Goal: Task Accomplishment & Management: Complete application form

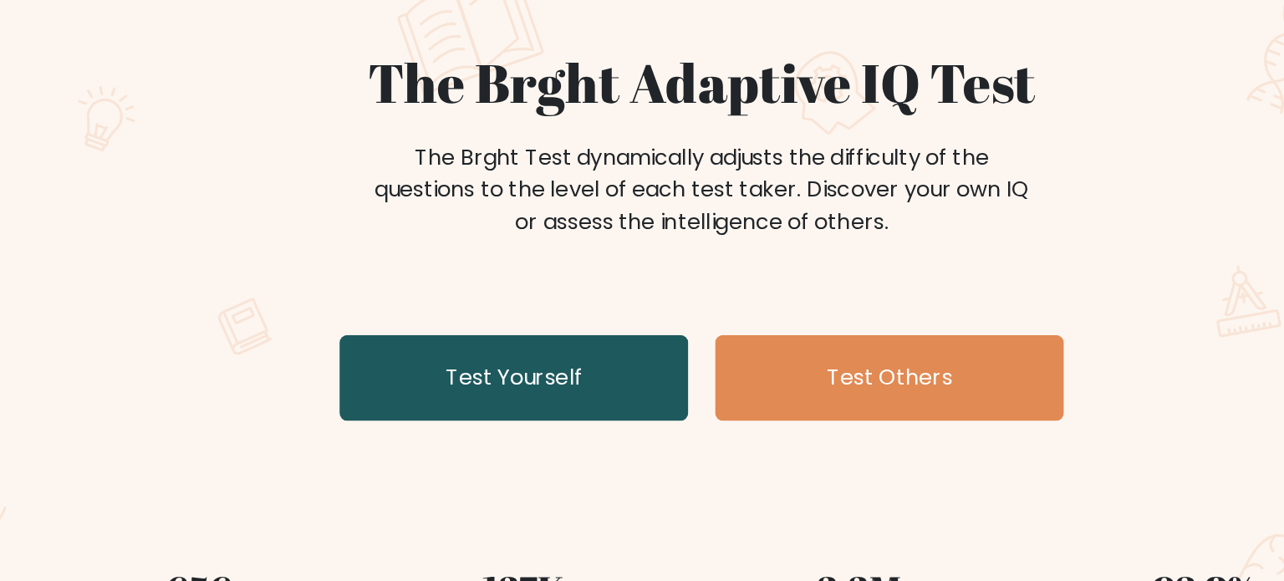
click at [543, 373] on link "Test Yourself" at bounding box center [524, 376] width 217 height 54
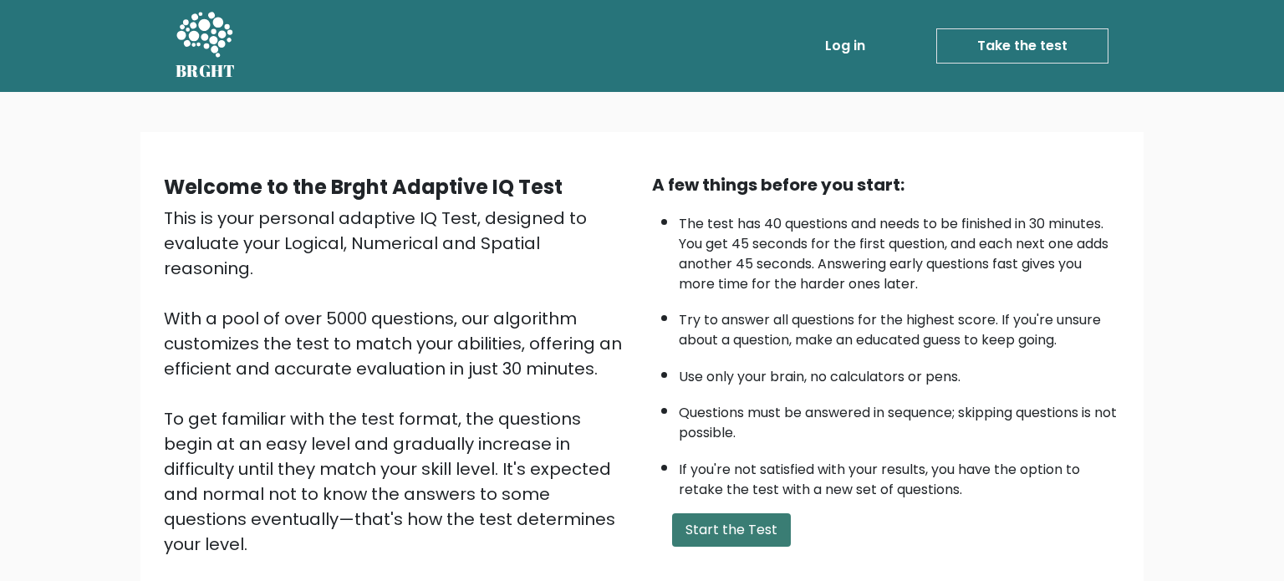
click at [716, 522] on button "Start the Test" at bounding box center [731, 529] width 119 height 33
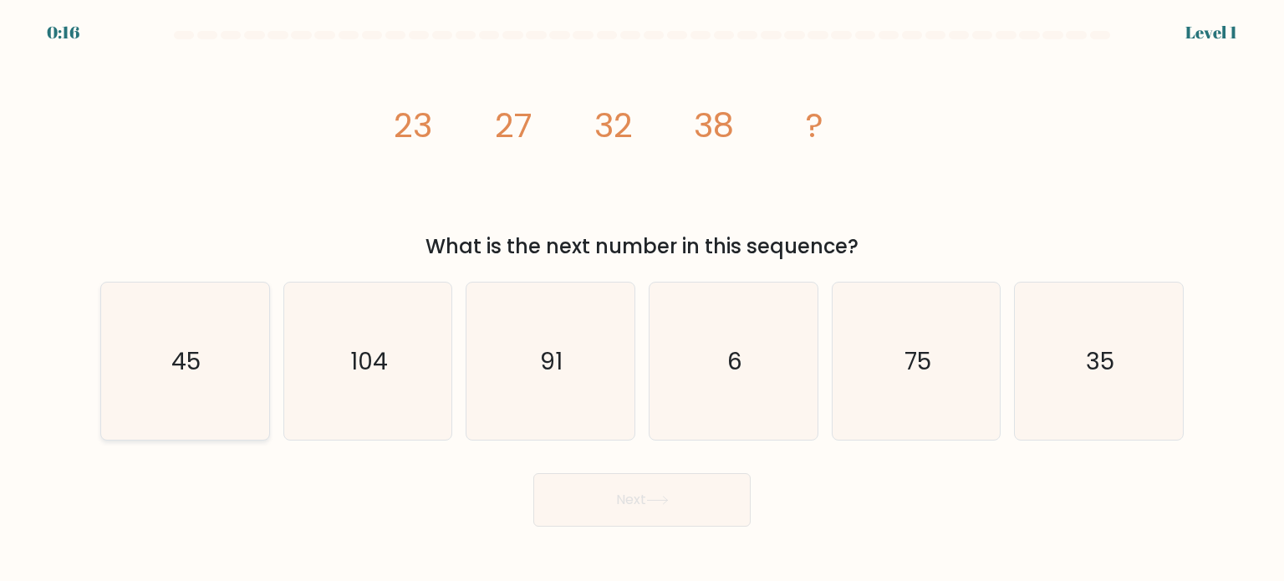
click at [208, 379] on icon "45" at bounding box center [184, 361] width 157 height 157
click at [642, 299] on input "a. 45" at bounding box center [642, 295] width 1 height 8
radio input "true"
click at [598, 482] on button "Next" at bounding box center [641, 500] width 217 height 54
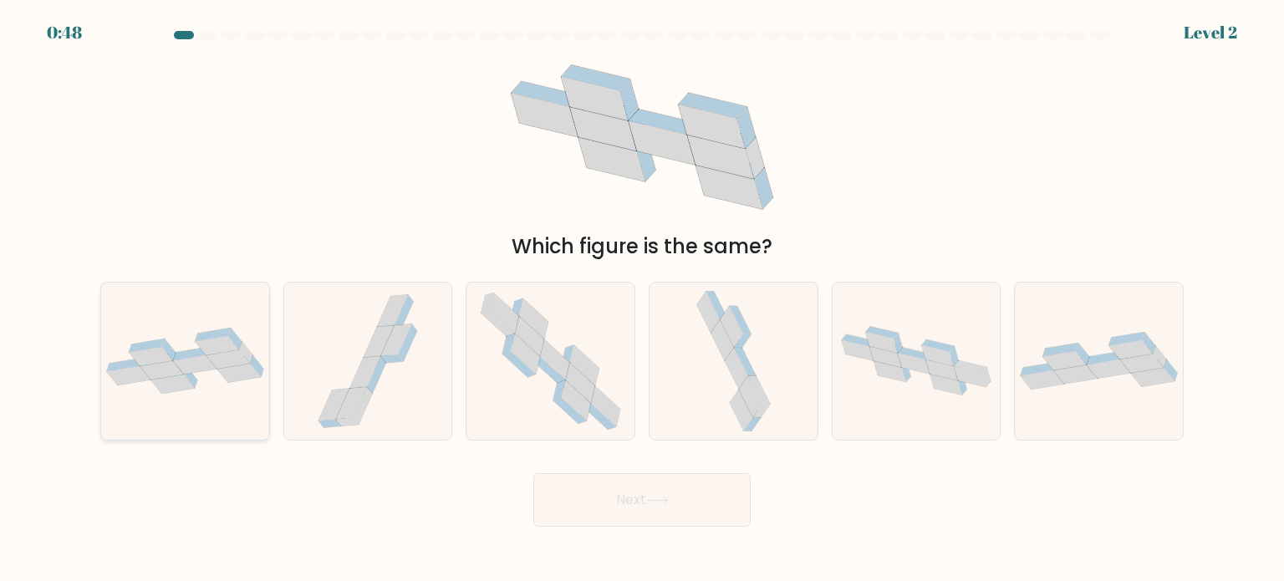
click at [216, 378] on icon at bounding box center [185, 361] width 168 height 66
click at [642, 299] on input "a." at bounding box center [642, 295] width 1 height 8
radio input "true"
click at [571, 497] on button "Next" at bounding box center [641, 500] width 217 height 54
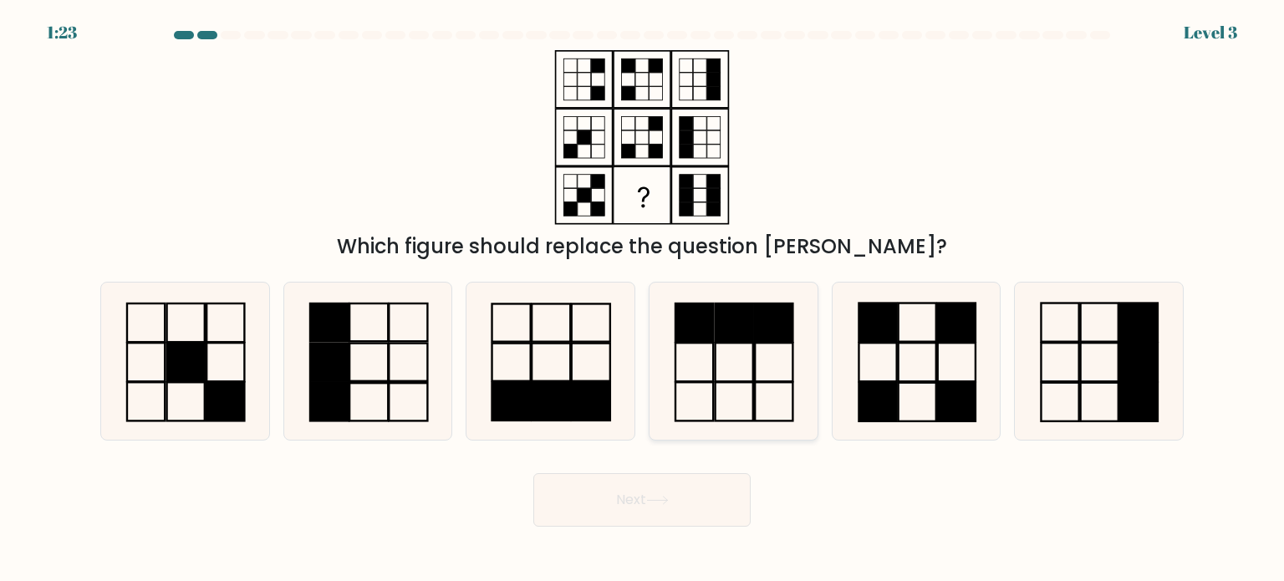
click at [724, 388] on icon at bounding box center [733, 361] width 157 height 157
click at [643, 299] on input "d." at bounding box center [642, 295] width 1 height 8
radio input "true"
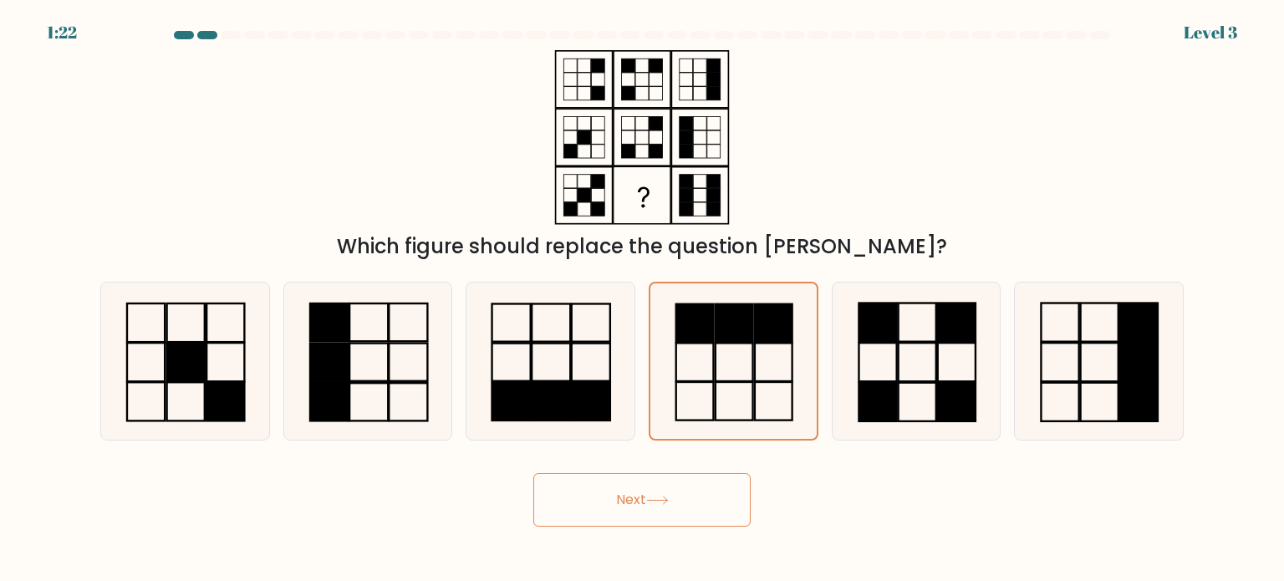
click at [590, 497] on button "Next" at bounding box center [641, 500] width 217 height 54
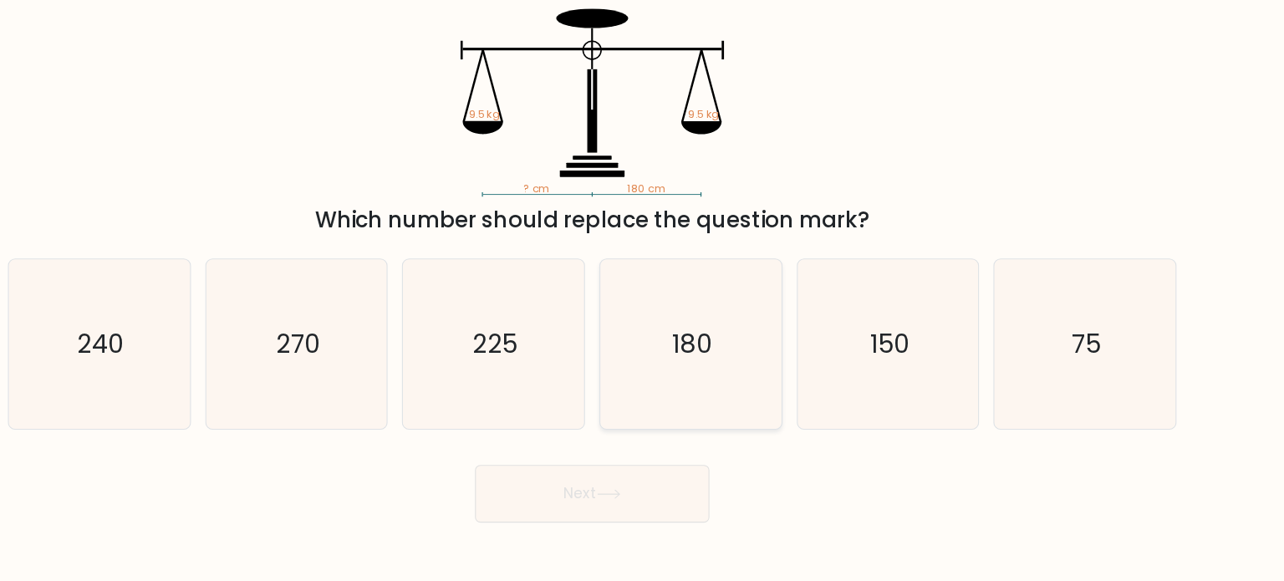
click at [769, 332] on icon "180" at bounding box center [733, 361] width 157 height 157
click at [643, 299] on input "d. 180" at bounding box center [642, 295] width 1 height 8
radio input "true"
click at [644, 496] on button "Next" at bounding box center [641, 500] width 217 height 54
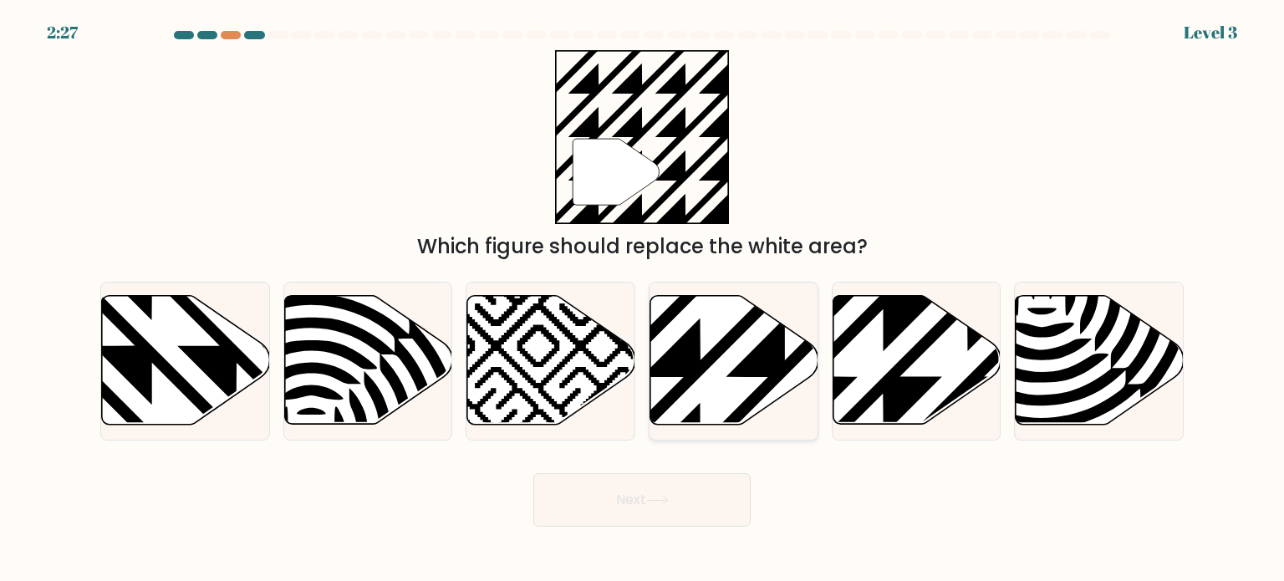
click at [655, 327] on icon at bounding box center [785, 293] width 339 height 339
click at [643, 299] on input "d." at bounding box center [642, 295] width 1 height 8
radio input "true"
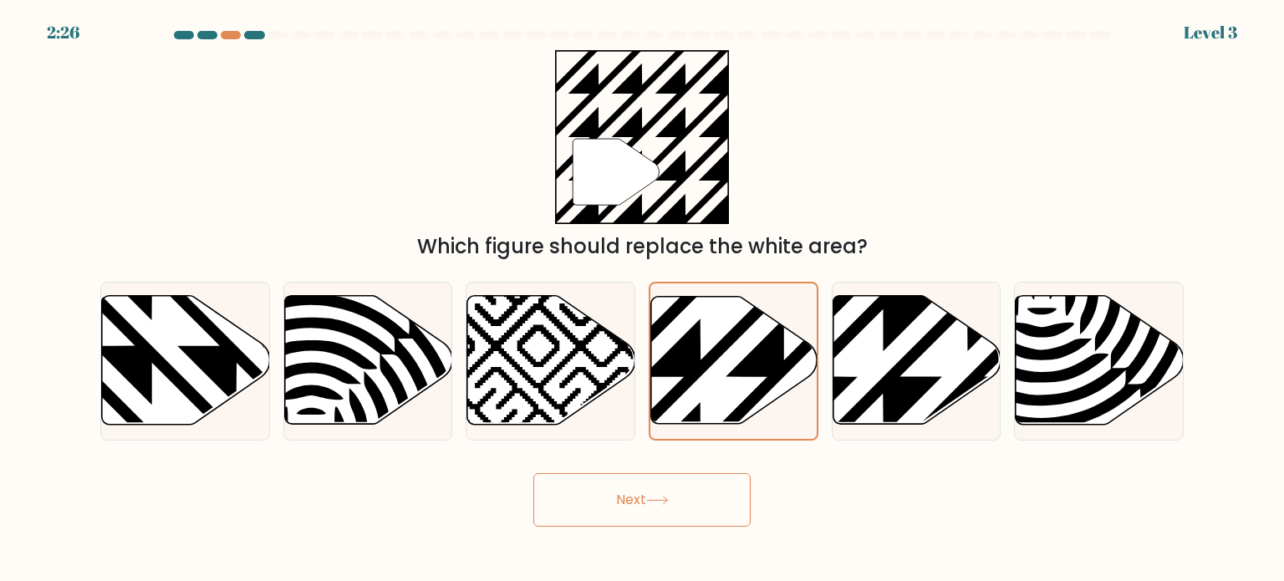
click at [610, 512] on button "Next" at bounding box center [641, 500] width 217 height 54
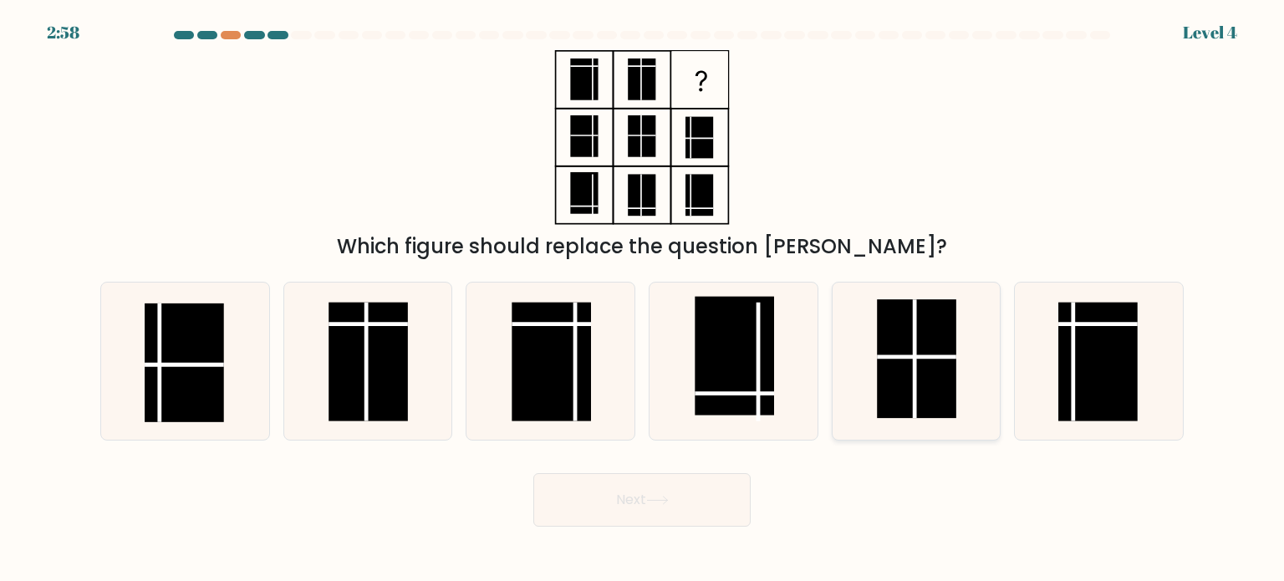
click at [907, 375] on rect at bounding box center [916, 358] width 79 height 119
click at [643, 299] on input "e." at bounding box center [642, 295] width 1 height 8
radio input "true"
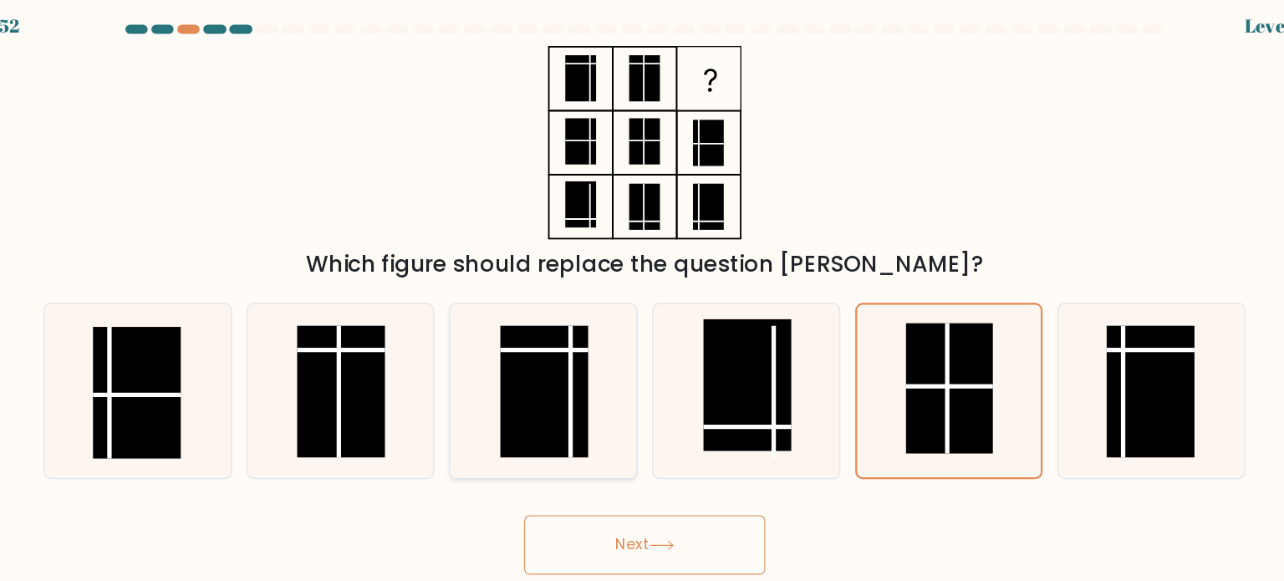
click at [602, 338] on icon at bounding box center [549, 361] width 157 height 157
click at [642, 299] on input "c." at bounding box center [642, 295] width 1 height 8
radio input "true"
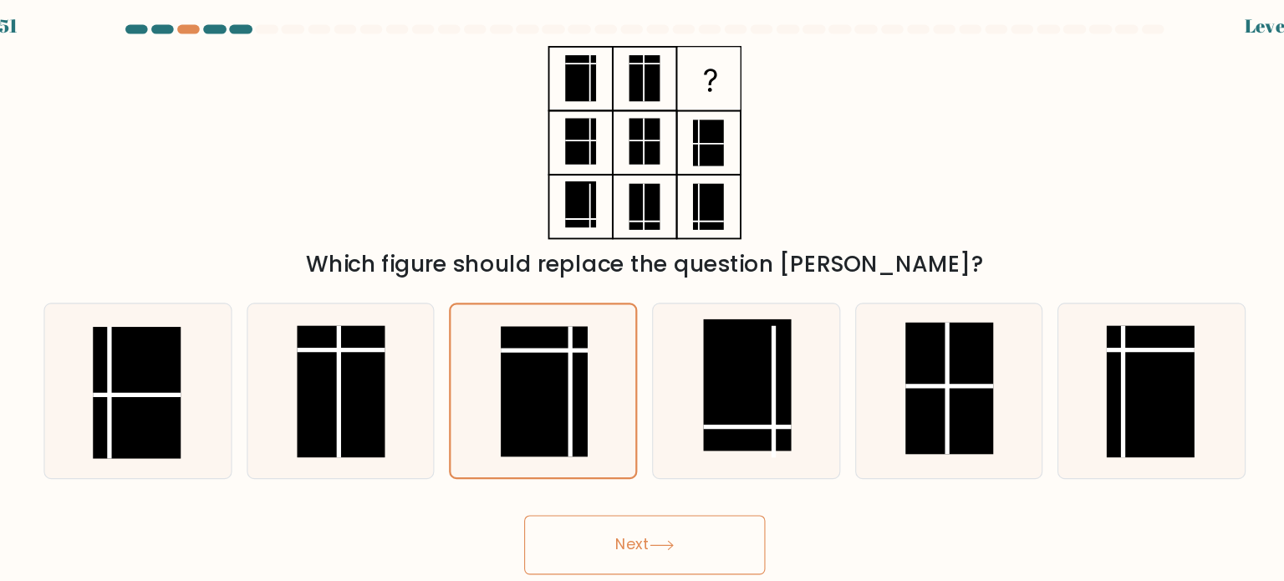
click at [605, 500] on button "Next" at bounding box center [641, 500] width 217 height 54
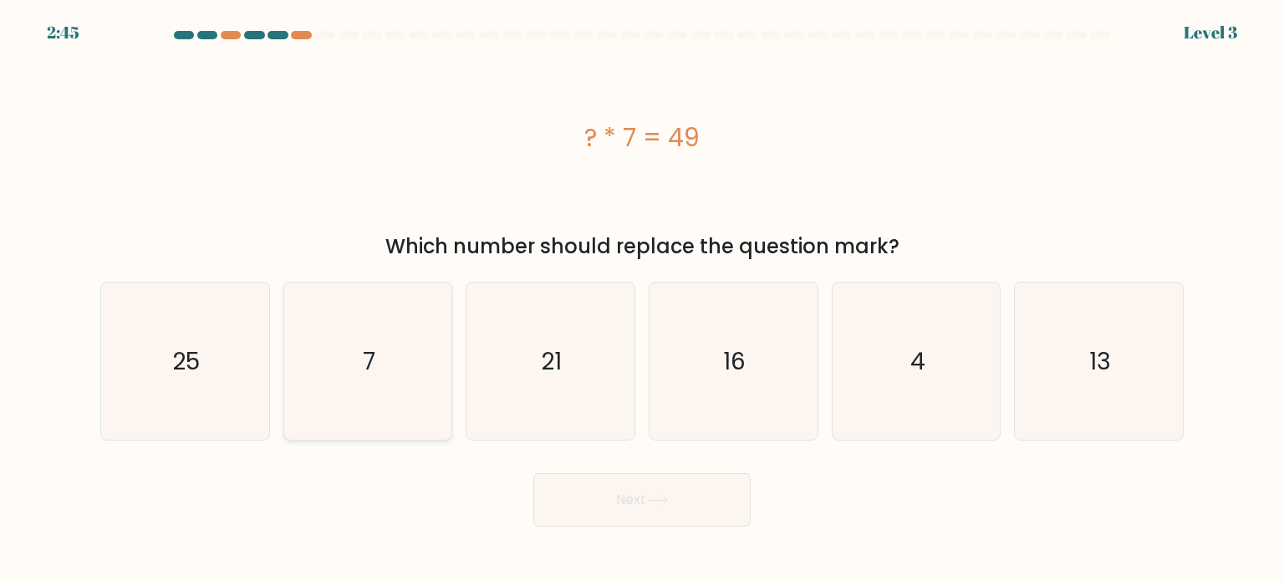
click at [332, 375] on icon "7" at bounding box center [367, 361] width 157 height 157
click at [642, 299] on input "b. 7" at bounding box center [642, 295] width 1 height 8
radio input "true"
click at [606, 492] on button "Next" at bounding box center [641, 500] width 217 height 54
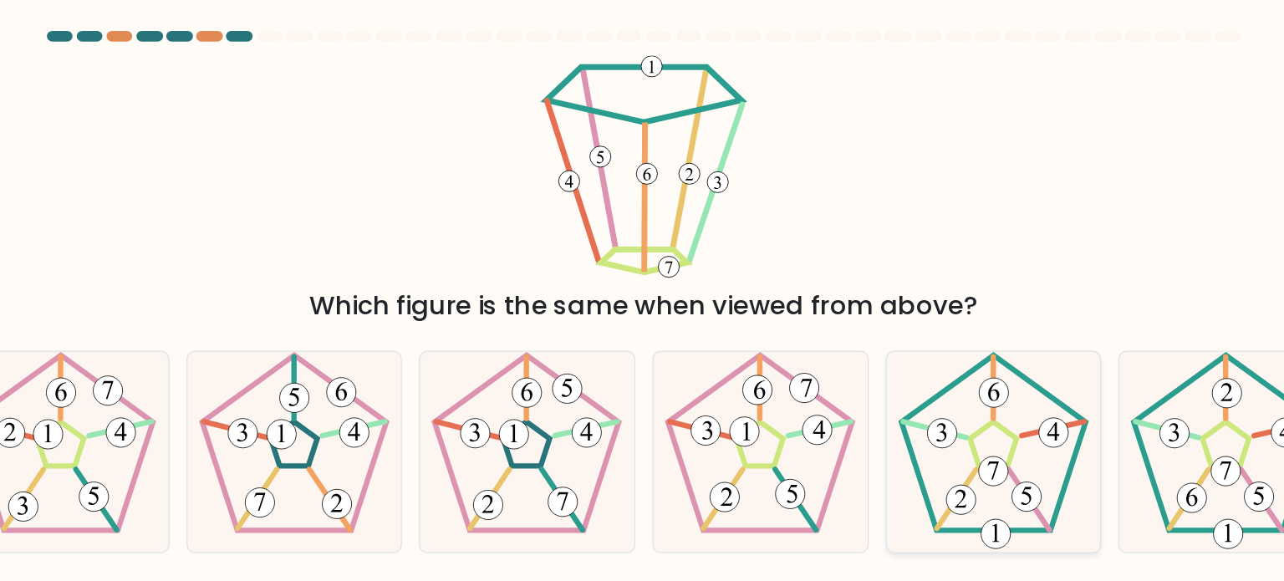
click at [899, 344] on icon at bounding box center [916, 361] width 157 height 157
click at [643, 299] on input "e." at bounding box center [642, 295] width 1 height 8
radio input "true"
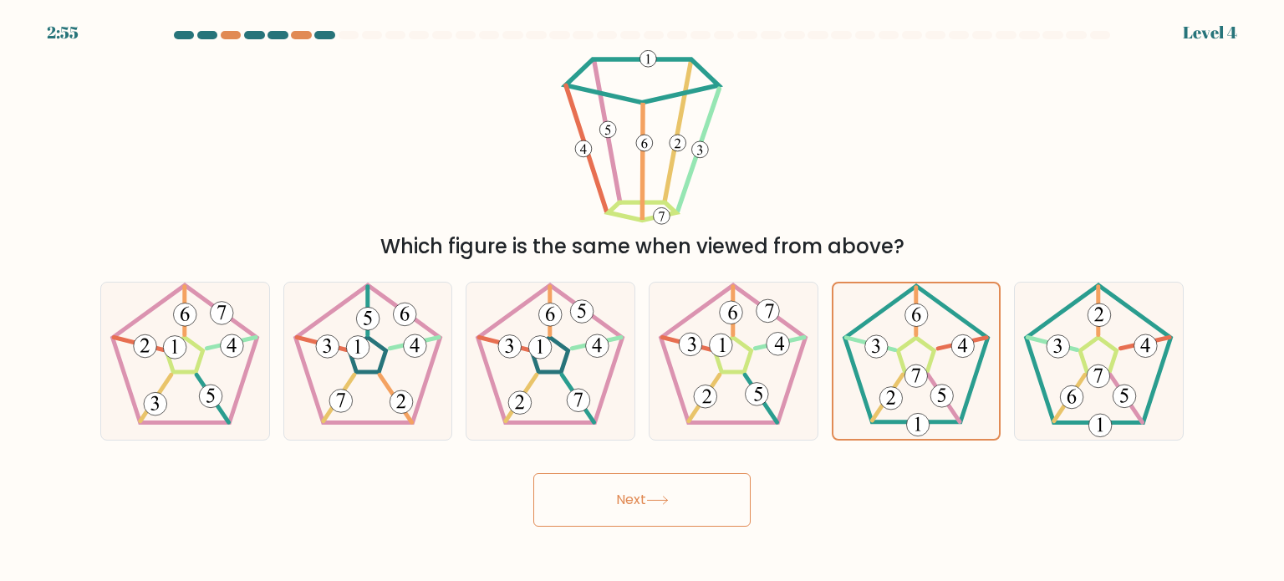
click at [649, 489] on button "Next" at bounding box center [641, 500] width 217 height 54
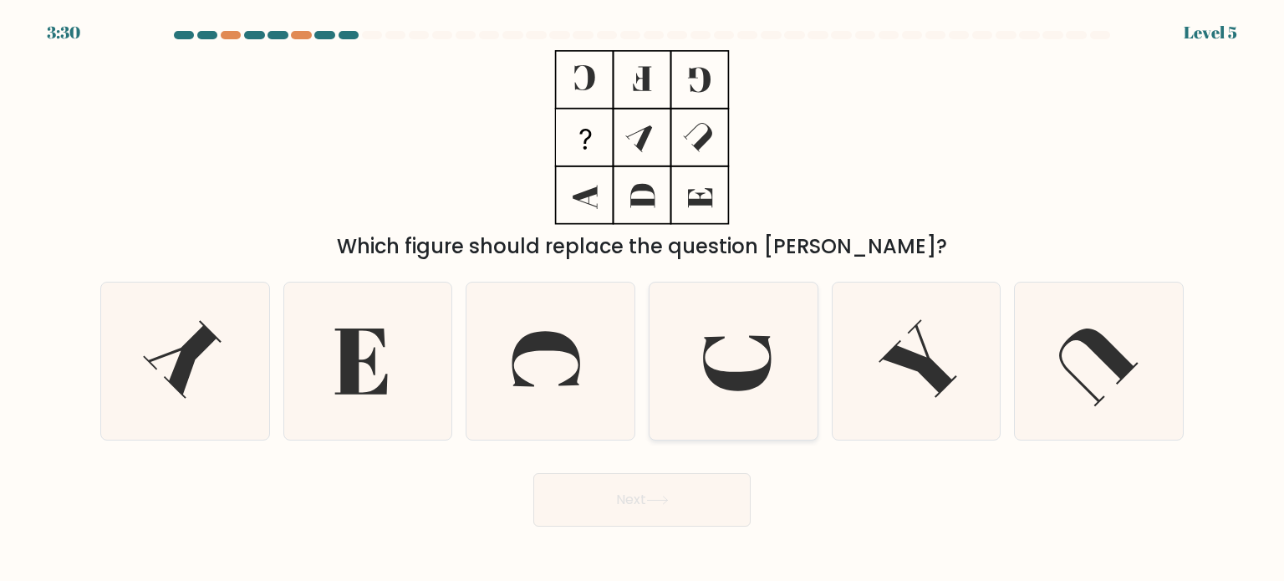
click at [757, 399] on icon at bounding box center [733, 361] width 157 height 157
click at [643, 299] on input "d." at bounding box center [642, 295] width 1 height 8
radio input "true"
click at [641, 489] on button "Next" at bounding box center [641, 500] width 217 height 54
